Goal: Information Seeking & Learning: Understand process/instructions

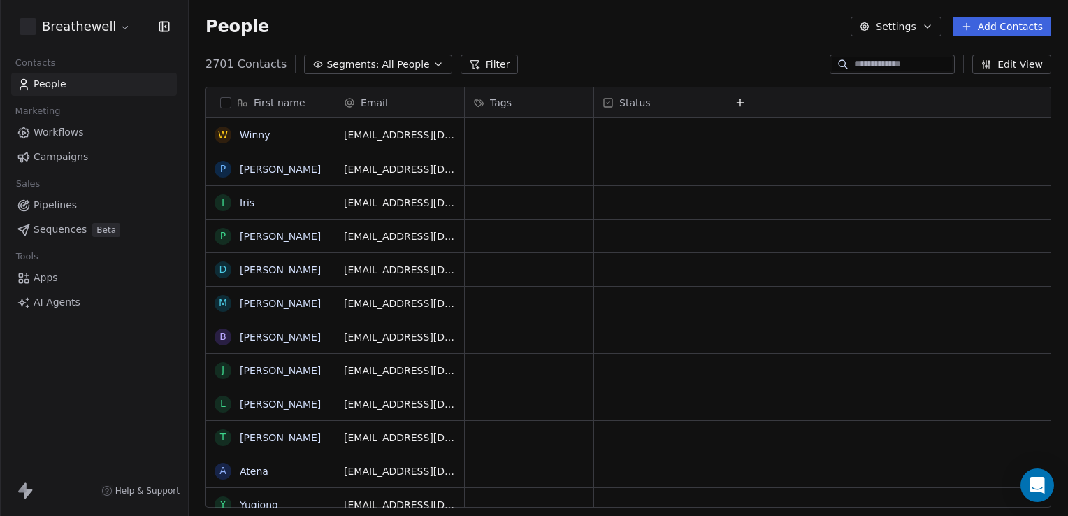
scroll to position [443, 868]
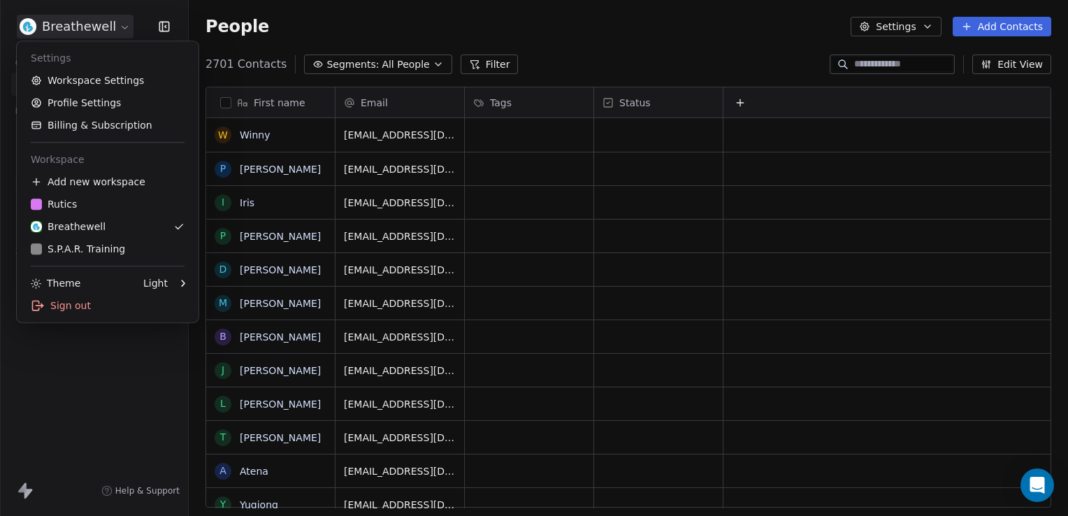
click at [59, 27] on html "Breathewell Contacts People Marketing Workflows Campaigns Sales Pipelines Seque…" at bounding box center [534, 258] width 1068 height 516
click at [112, 253] on div "S.P.A.R. Training" at bounding box center [78, 249] width 94 height 14
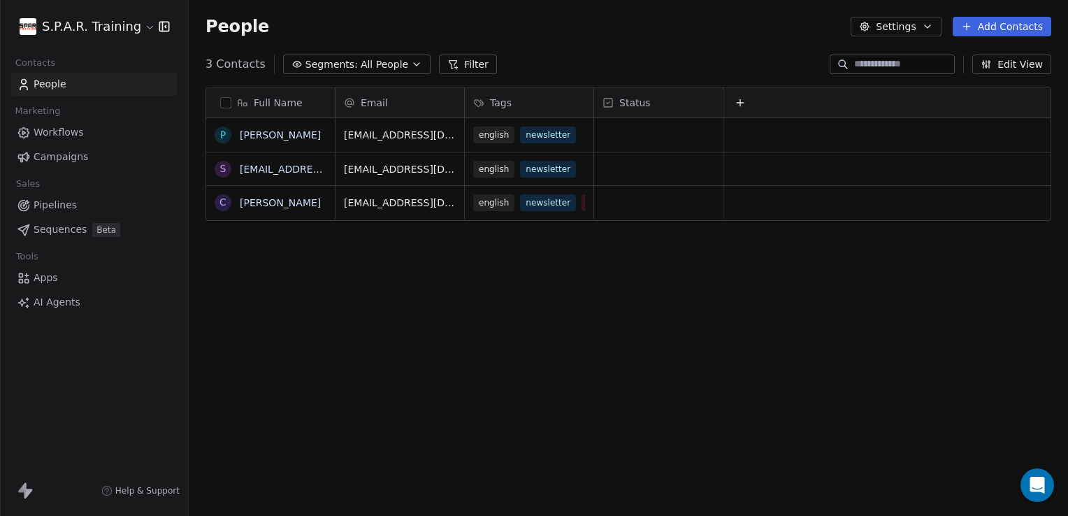
scroll to position [443, 868]
click at [66, 140] on link "Workflows" at bounding box center [94, 132] width 166 height 23
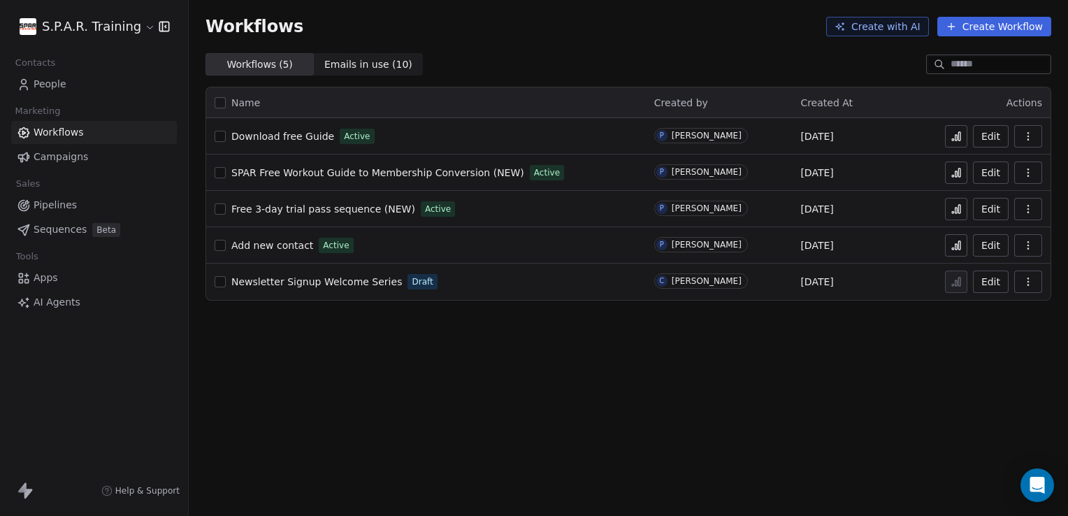
click at [343, 208] on span "Free 3-day trial pass sequence (NEW)" at bounding box center [323, 208] width 184 height 11
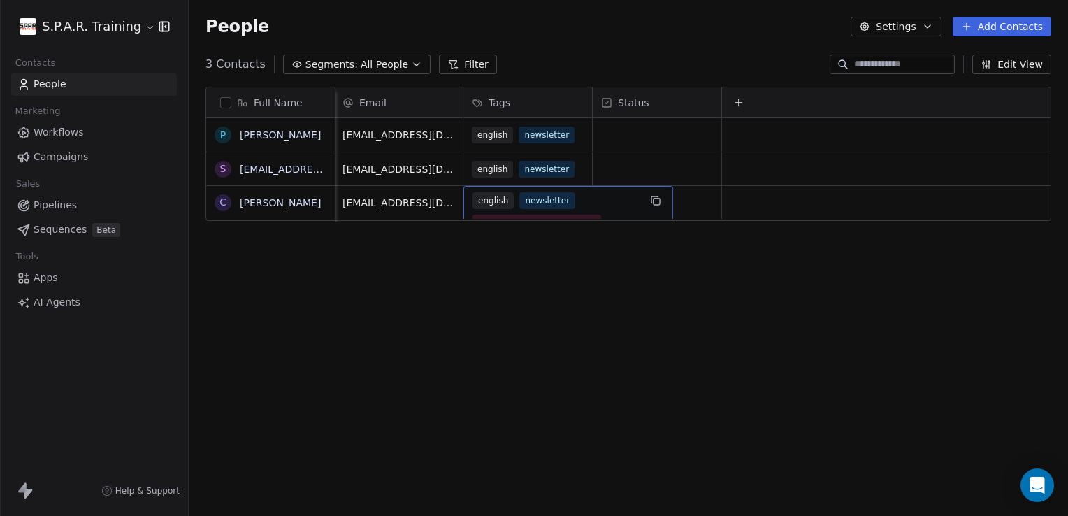
scroll to position [10, 11]
click at [609, 320] on div "Full Name P Priyanshu s saudbinzafar@gmail.com C Curtis Email Tags Status priya…" at bounding box center [628, 302] width 879 height 454
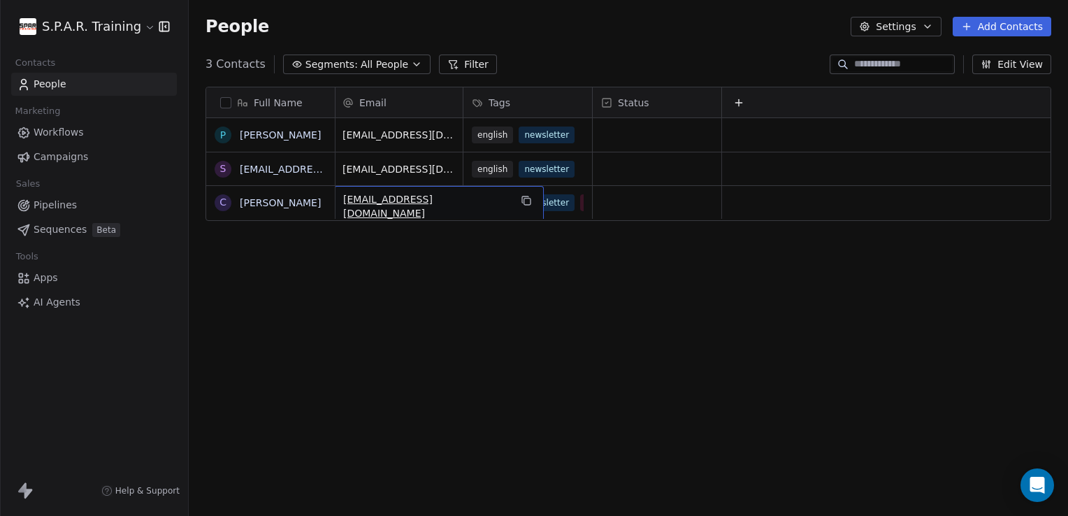
scroll to position [10, 0]
click at [245, 201] on link "Curtis" at bounding box center [280, 202] width 81 height 11
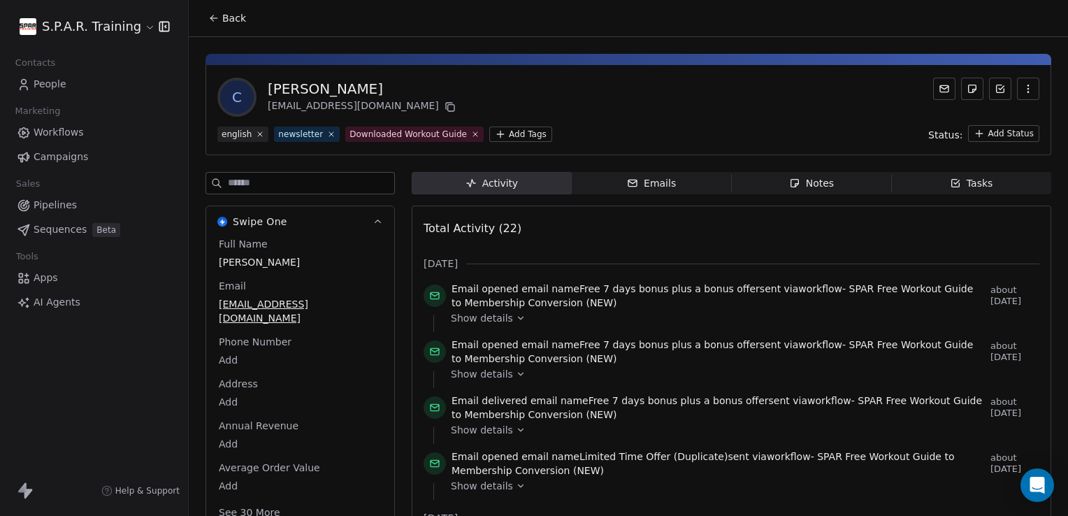
click at [69, 94] on link "People" at bounding box center [94, 84] width 166 height 23
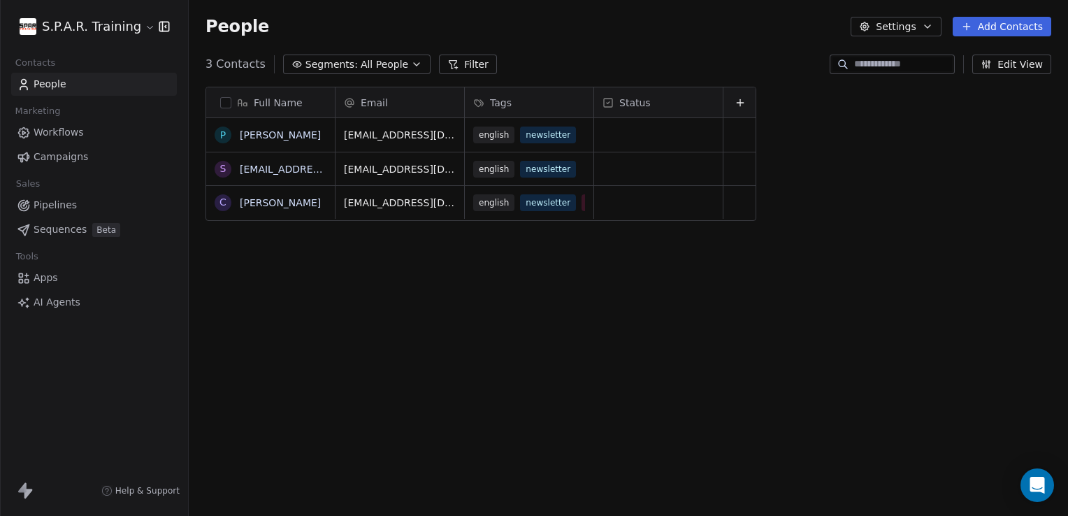
scroll to position [443, 868]
click at [50, 131] on span "Workflows" at bounding box center [59, 132] width 50 height 15
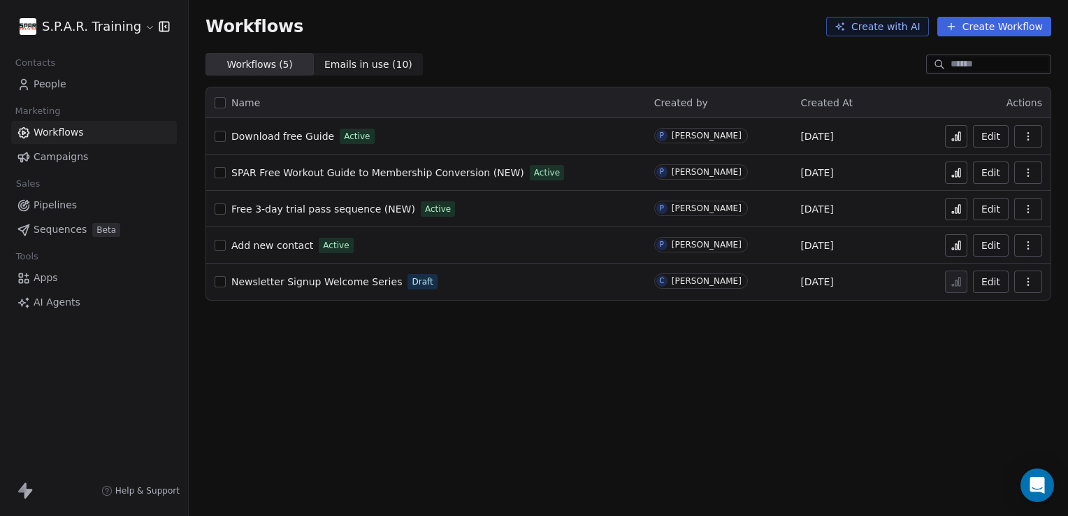
click at [331, 172] on span "SPAR Free Workout Guide to Membership Conversion (NEW)" at bounding box center [377, 172] width 293 height 11
click at [275, 245] on span "Add new contact" at bounding box center [272, 245] width 82 height 11
